Goal: Task Accomplishment & Management: Manage account settings

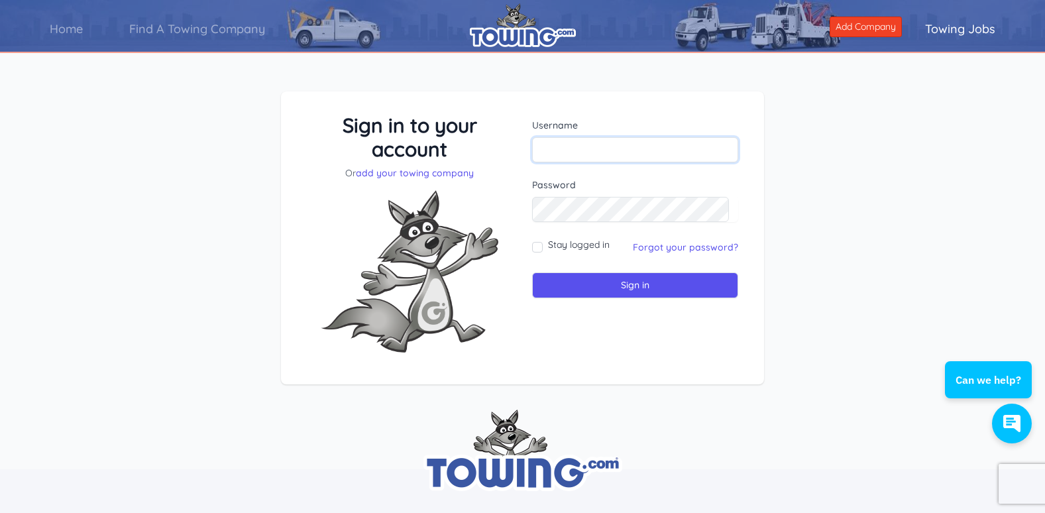
click at [548, 149] on input "text" at bounding box center [635, 149] width 206 height 25
type input "mcs003@comcast.net"
click at [580, 284] on input "Sign in" at bounding box center [635, 285] width 206 height 26
click at [684, 247] on link "Forgot your password?" at bounding box center [685, 247] width 105 height 12
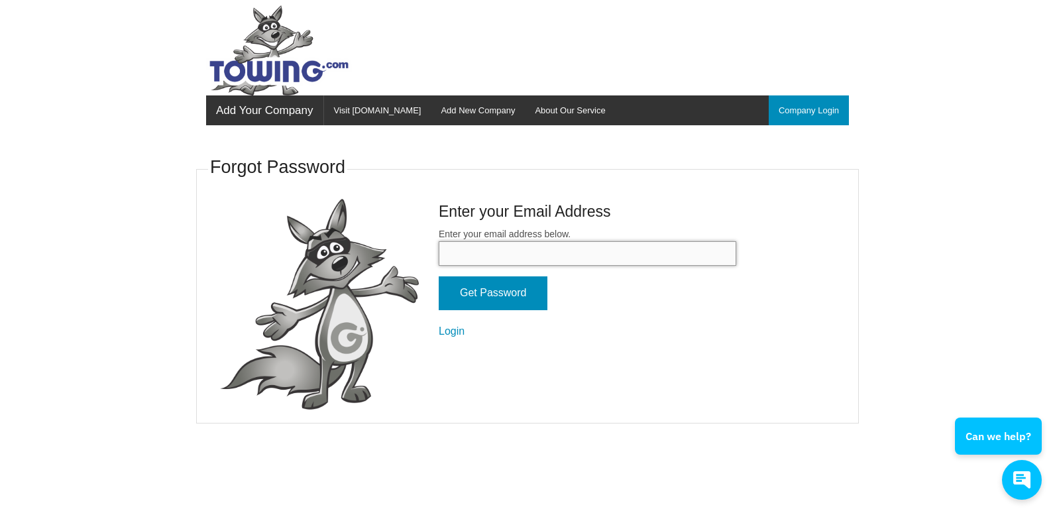
click at [472, 253] on input "Enter your email address below." at bounding box center [588, 253] width 298 height 25
type input "[EMAIL_ADDRESS][DOMAIN_NAME]"
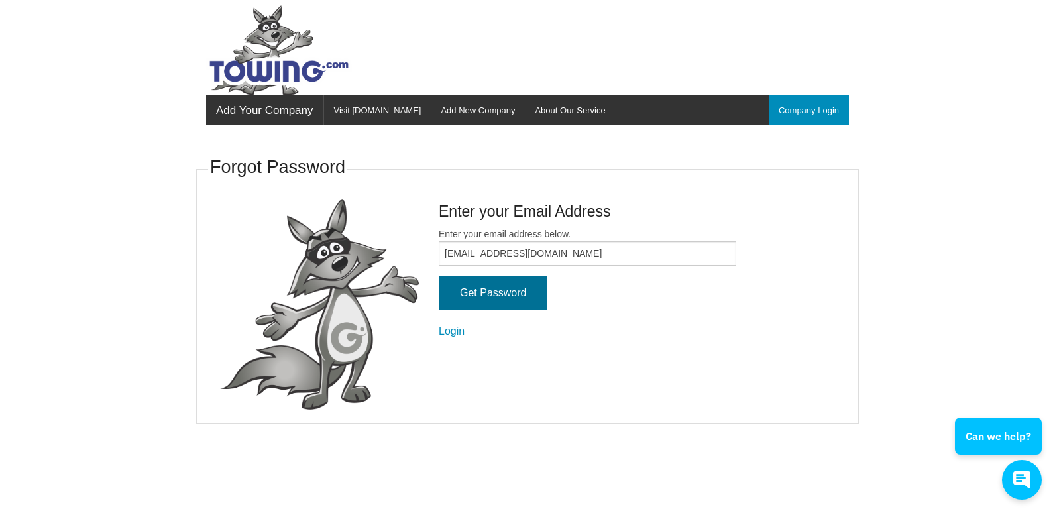
click at [482, 289] on input "Get Password" at bounding box center [493, 293] width 109 height 34
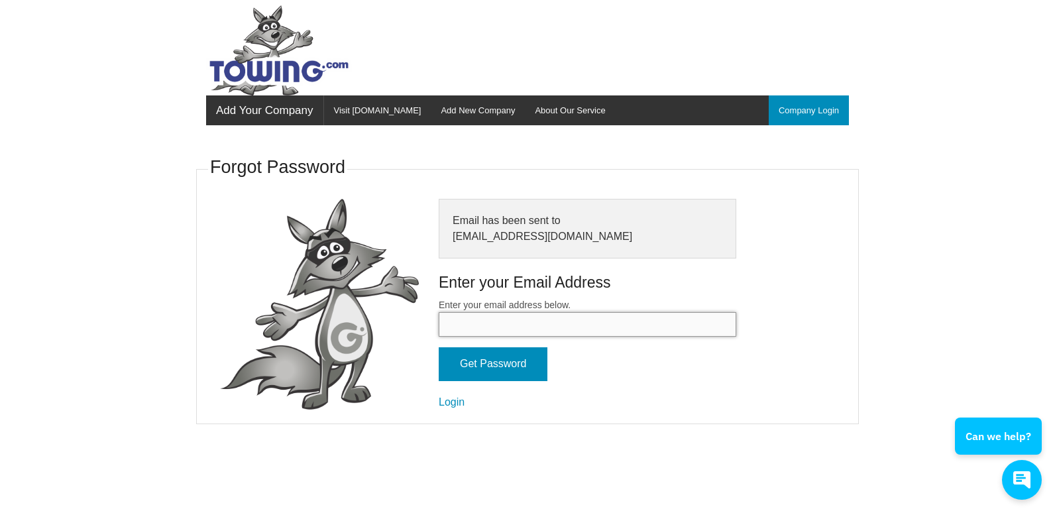
click at [464, 322] on input "Enter your email address below." at bounding box center [588, 324] width 298 height 25
type input "[EMAIL_ADDRESS][DOMAIN_NAME]"
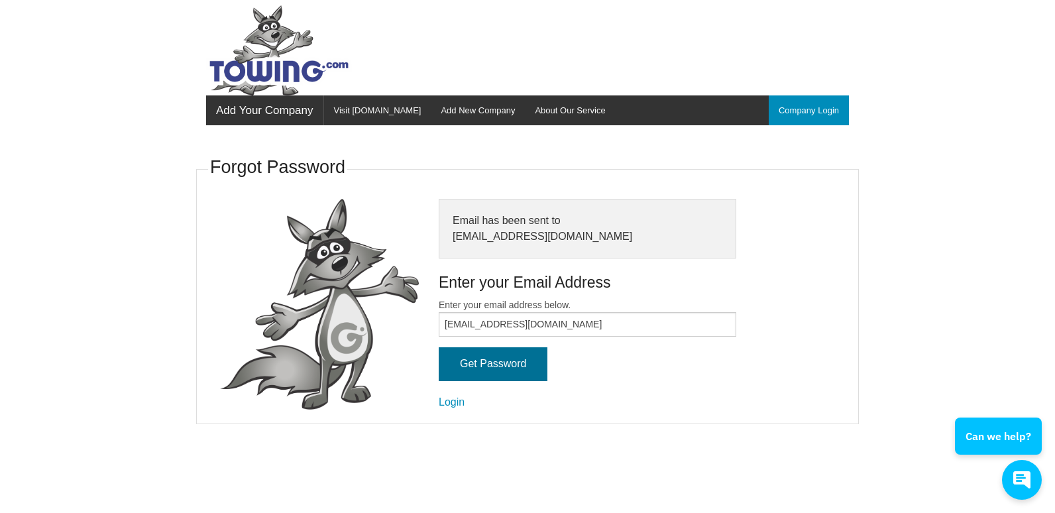
click at [488, 363] on input "Get Password" at bounding box center [493, 364] width 109 height 34
